Goal: Task Accomplishment & Management: Manage account settings

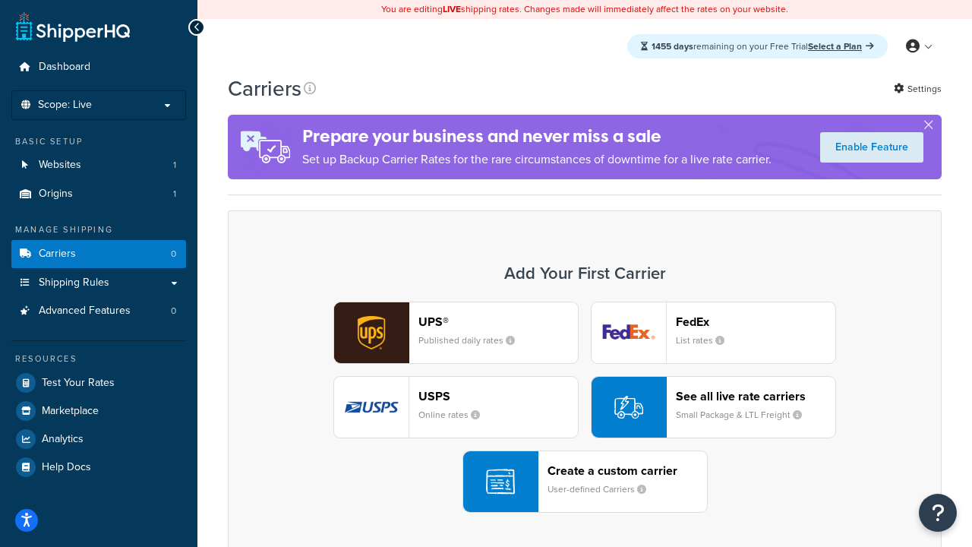
click at [585, 407] on div "UPS® Published daily rates FedEx List rates USPS Online rates See all live rate…" at bounding box center [585, 407] width 682 height 211
click at [756, 321] on header "FedEx" at bounding box center [756, 321] width 160 height 14
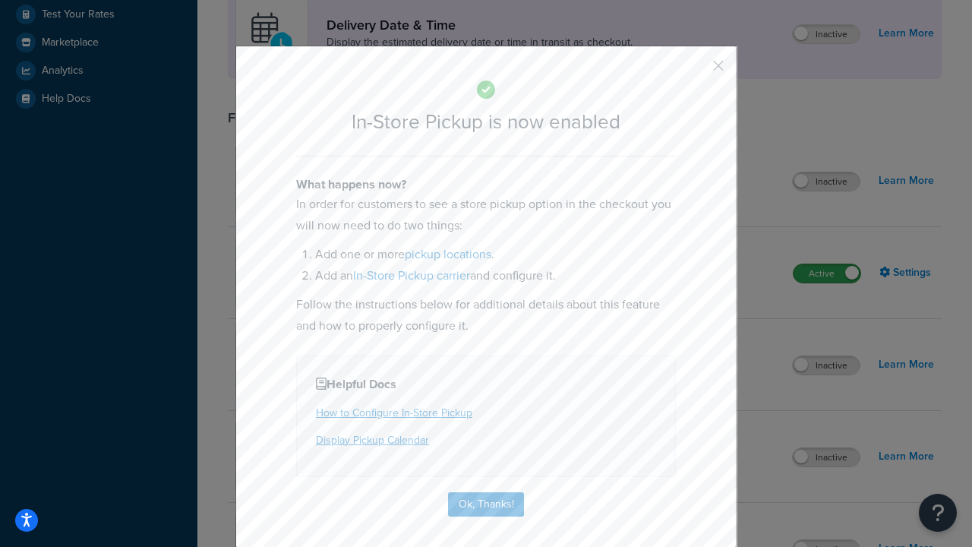
scroll to position [426, 0]
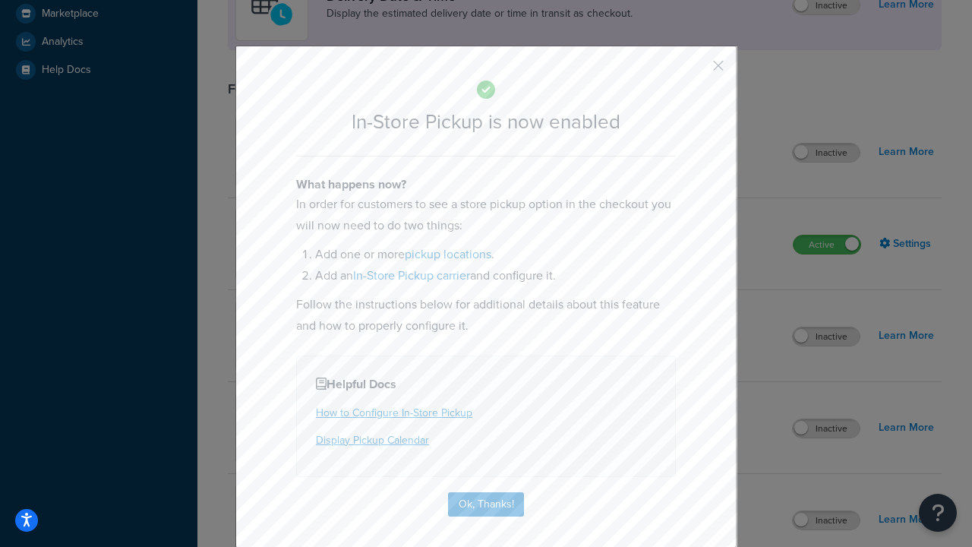
click at [696, 71] on button "button" at bounding box center [696, 71] width 4 height 4
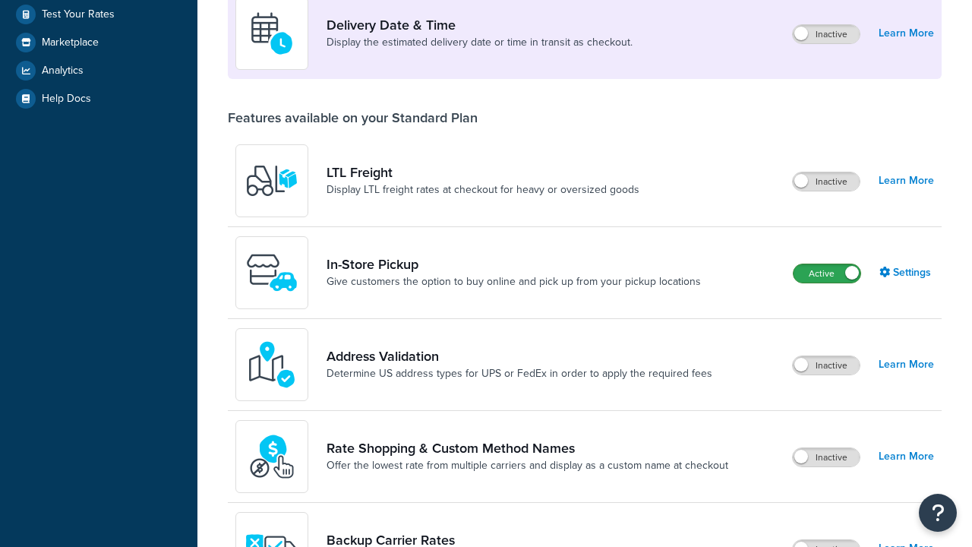
scroll to position [368, 0]
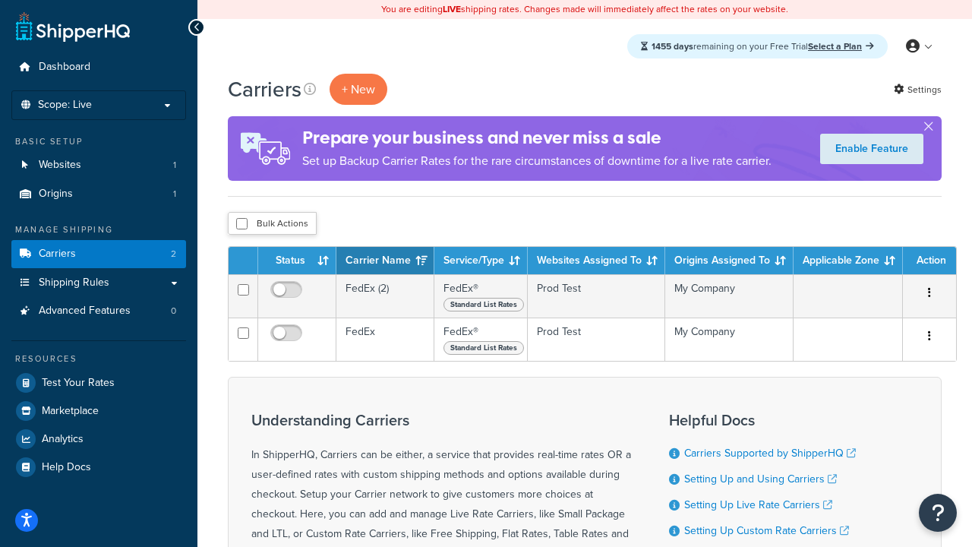
click at [242, 224] on input "checkbox" at bounding box center [241, 223] width 11 height 11
checkbox input "true"
click at [0, 0] on button "Delete" at bounding box center [0, 0] width 0 height 0
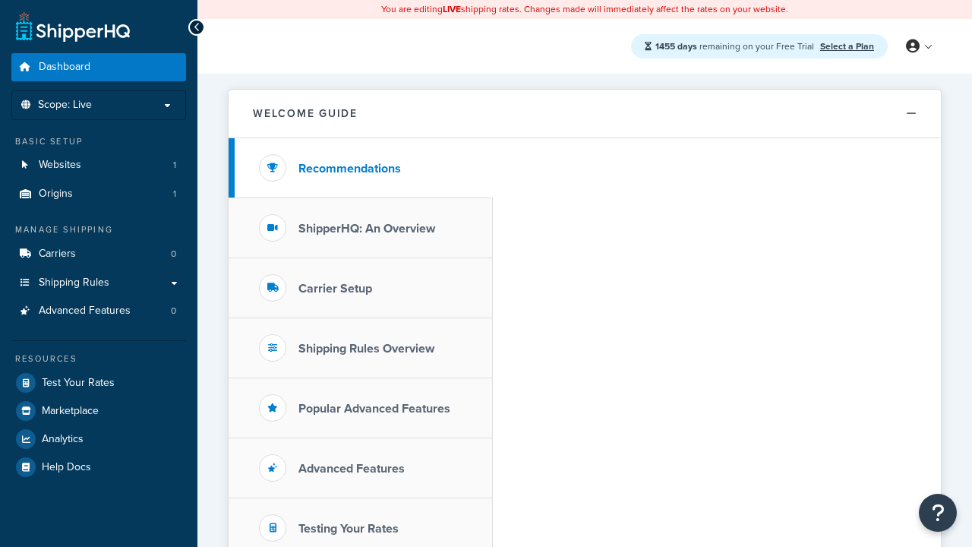
click at [64, 67] on span "Dashboard" at bounding box center [65, 67] width 52 height 13
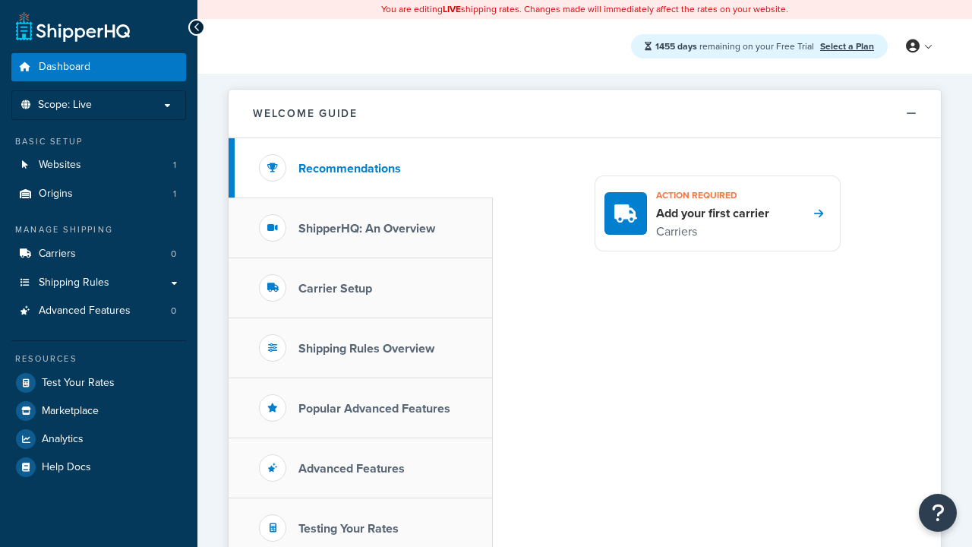
click at [918, 46] on icon at bounding box center [913, 47] width 14 height 14
click at [0, 0] on span "Billing" at bounding box center [0, 0] width 0 height 0
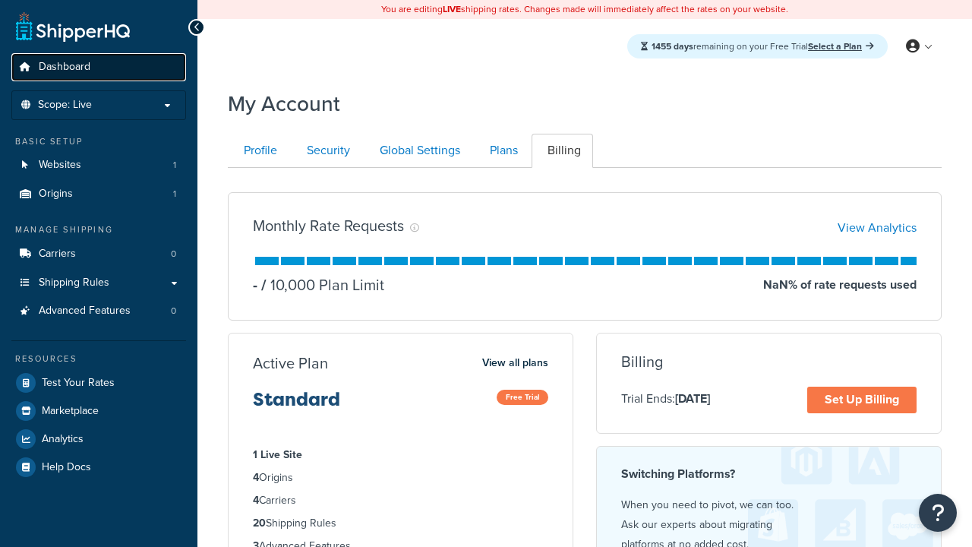
click at [64, 67] on span "Dashboard" at bounding box center [65, 67] width 52 height 13
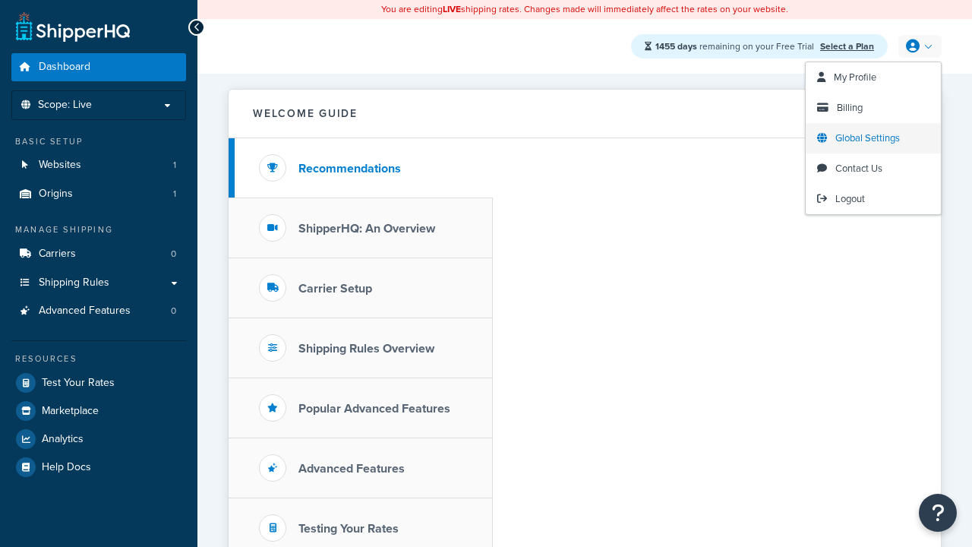
click at [868, 138] on span "Global Settings" at bounding box center [868, 138] width 65 height 14
